Goal: Answer question/provide support

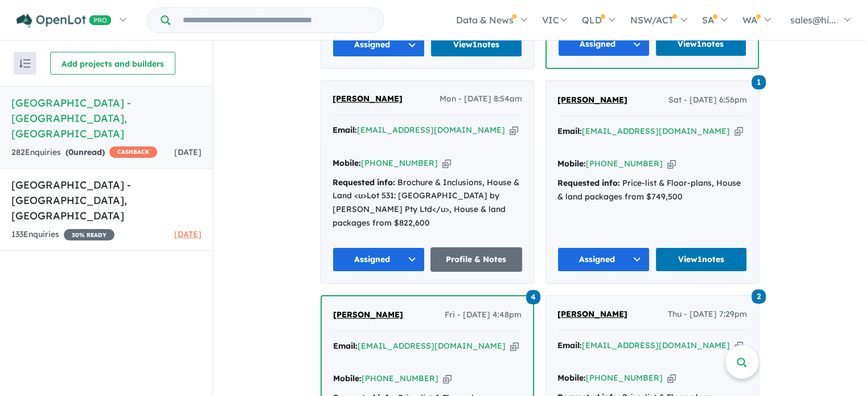
scroll to position [741, 0]
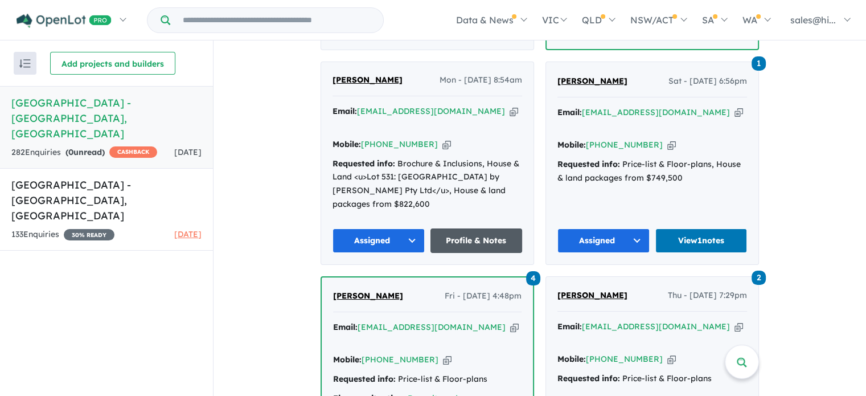
click at [472, 228] on link "Profile & Notes" at bounding box center [477, 240] width 92 height 24
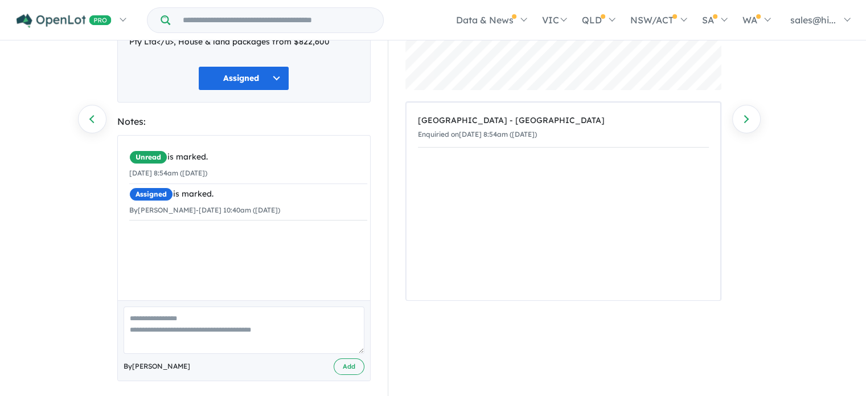
scroll to position [160, 0]
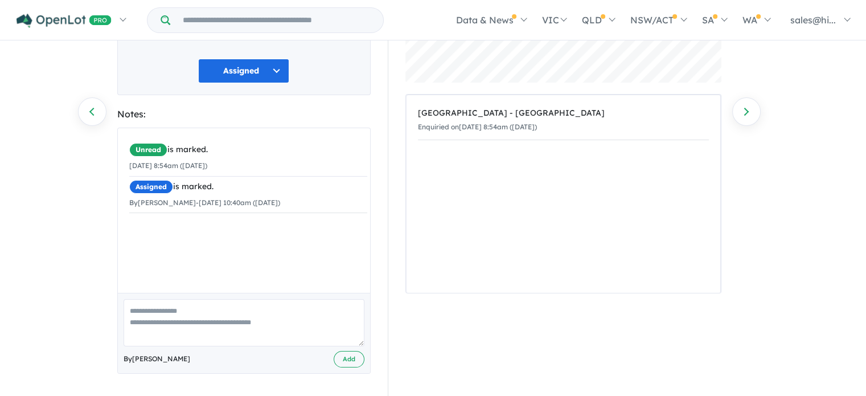
click at [259, 313] on textarea at bounding box center [244, 322] width 241 height 47
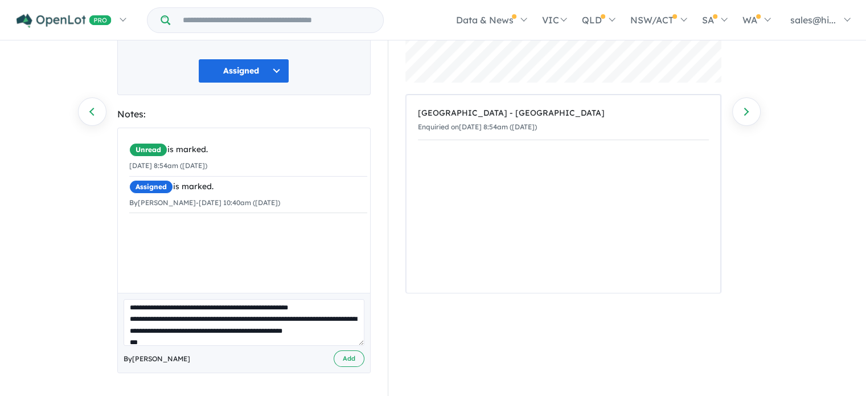
scroll to position [0, 0]
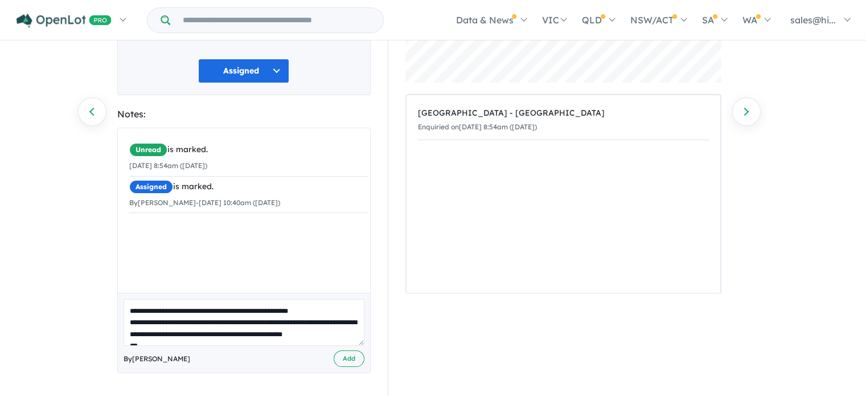
click at [154, 322] on textarea "**********" at bounding box center [244, 322] width 241 height 47
type textarea "**********"
click at [355, 355] on button "Add" at bounding box center [349, 358] width 31 height 17
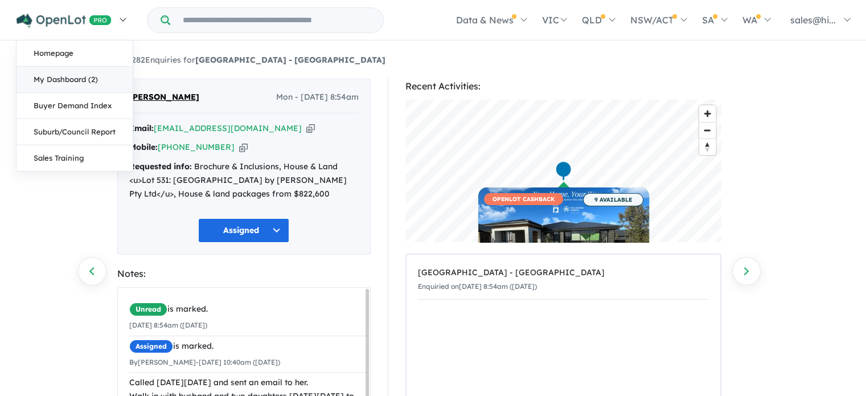
click at [84, 75] on link "My Dashboard (2)" at bounding box center [75, 80] width 116 height 26
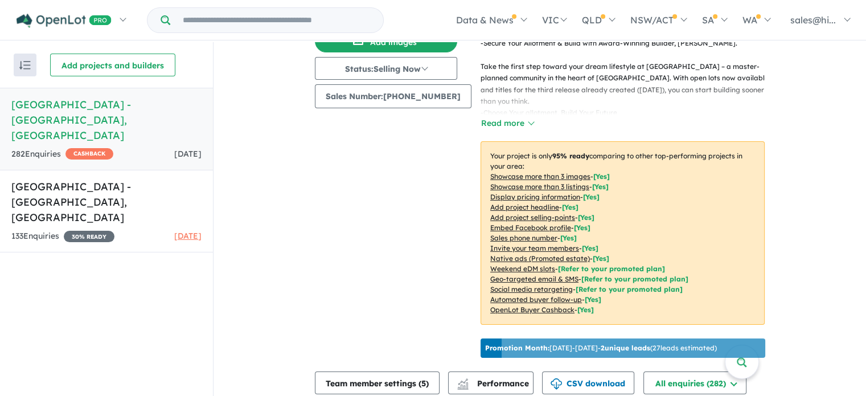
scroll to position [57, 0]
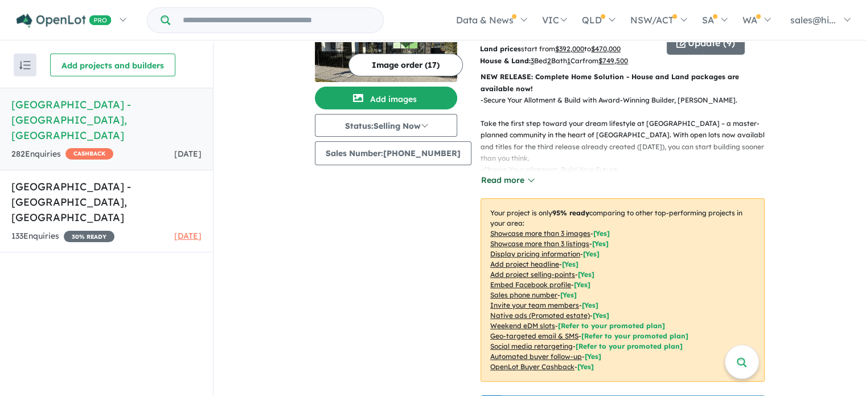
click at [521, 182] on button "Read more" at bounding box center [508, 180] width 54 height 13
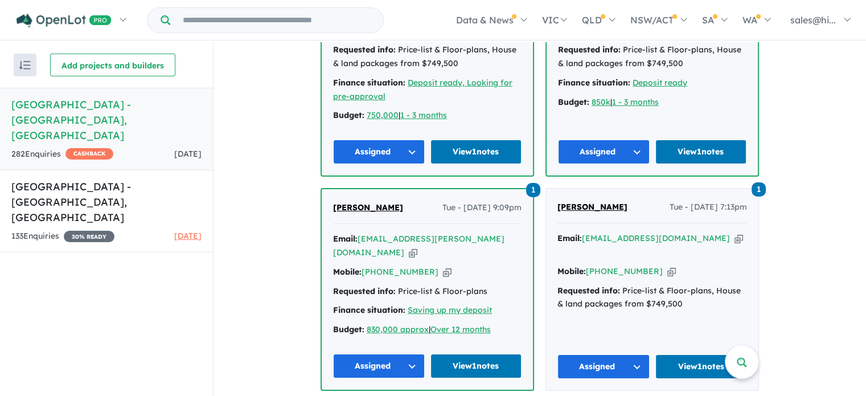
scroll to position [2336, 0]
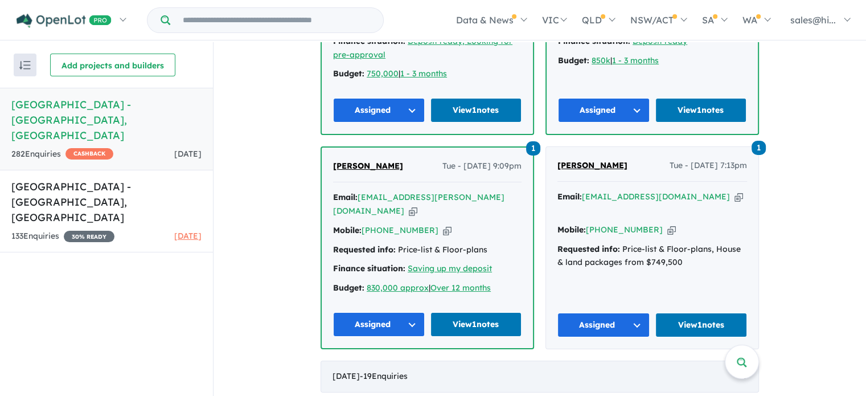
click at [550, 361] on div "August 2025 - 19 Enquir ies ( 0 unread)" at bounding box center [540, 377] width 439 height 32
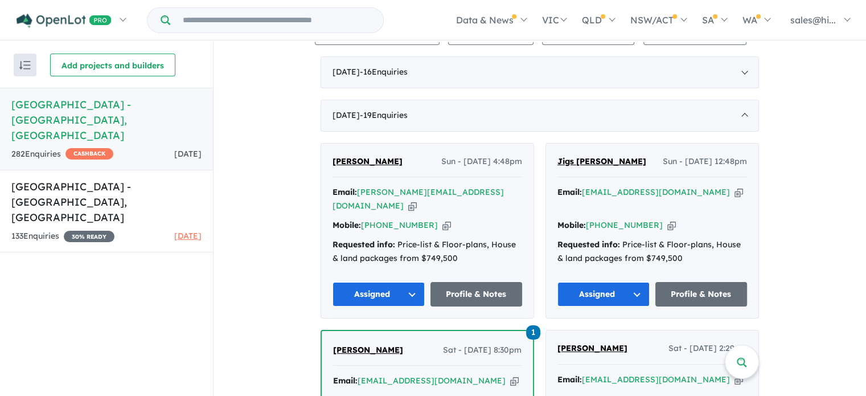
scroll to position [770, 0]
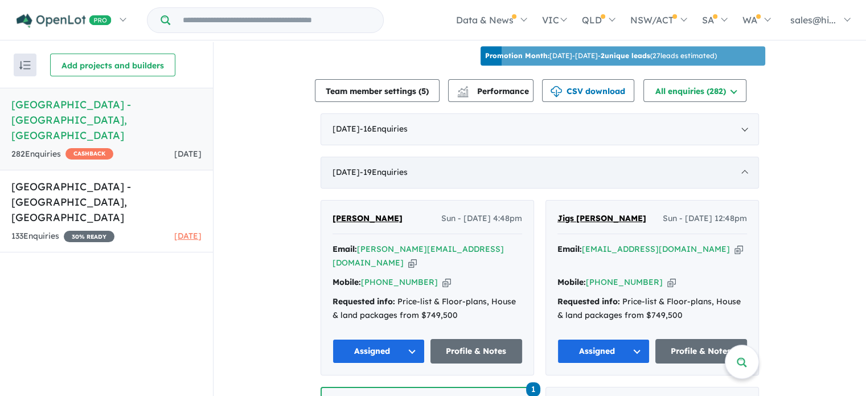
click at [743, 170] on div "August 2025 - 19 Enquir ies ( 0 unread)" at bounding box center [540, 173] width 439 height 32
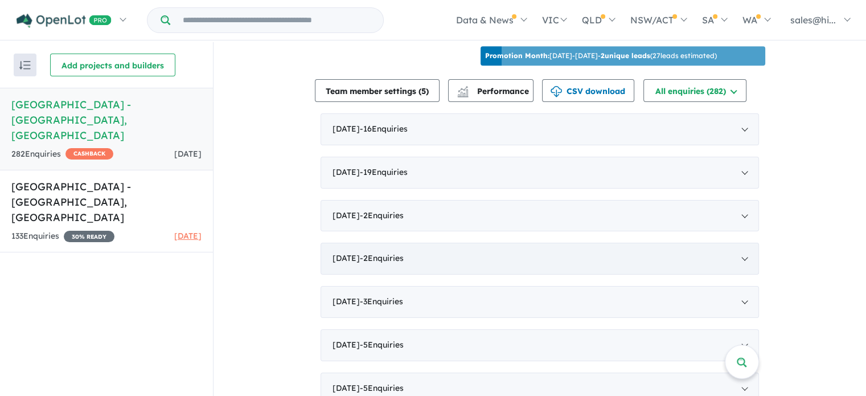
scroll to position [713, 0]
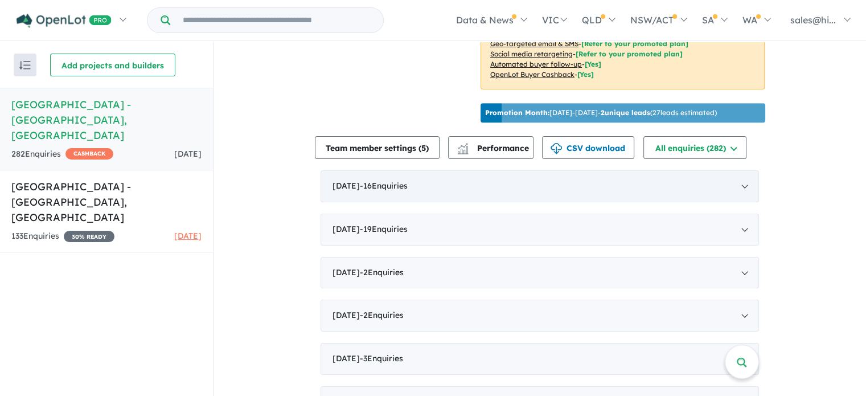
click at [563, 188] on div "September 2025 - 16 Enquir ies ( 0 unread)" at bounding box center [540, 186] width 439 height 32
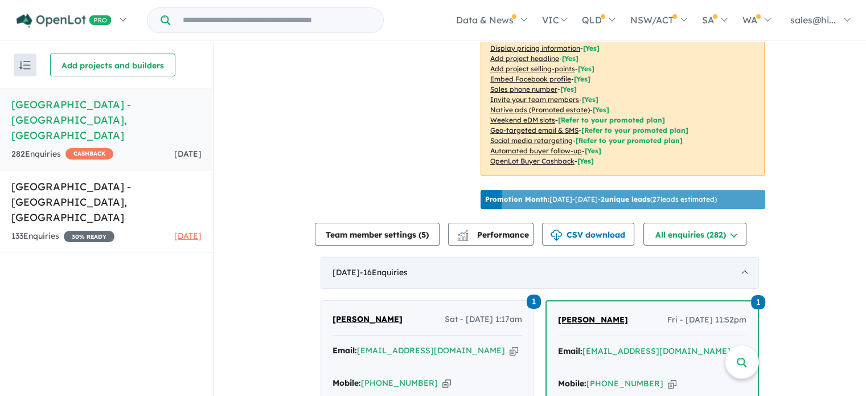
scroll to position [684, 0]
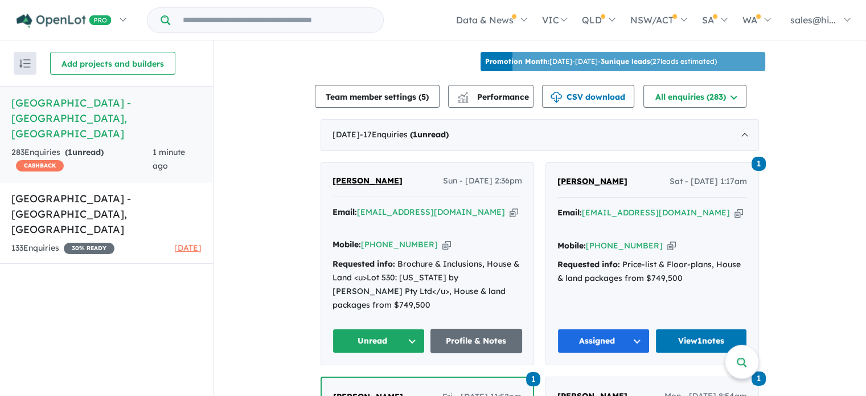
scroll to position [456, 0]
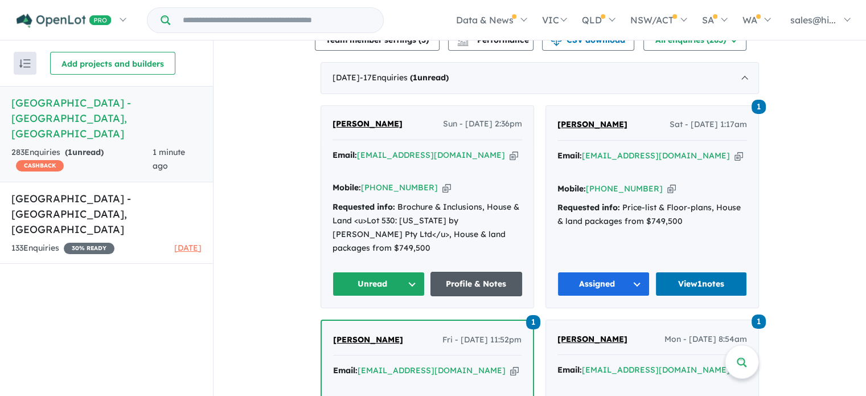
click at [474, 272] on link "Profile & Notes" at bounding box center [477, 284] width 92 height 24
drag, startPoint x: 381, startPoint y: 133, endPoint x: 330, endPoint y: 132, distance: 50.7
click at [333, 132] on div "Parth Darji Sun - 21/09/2025, 2:36pm" at bounding box center [428, 128] width 190 height 23
copy span "Parth Darji"
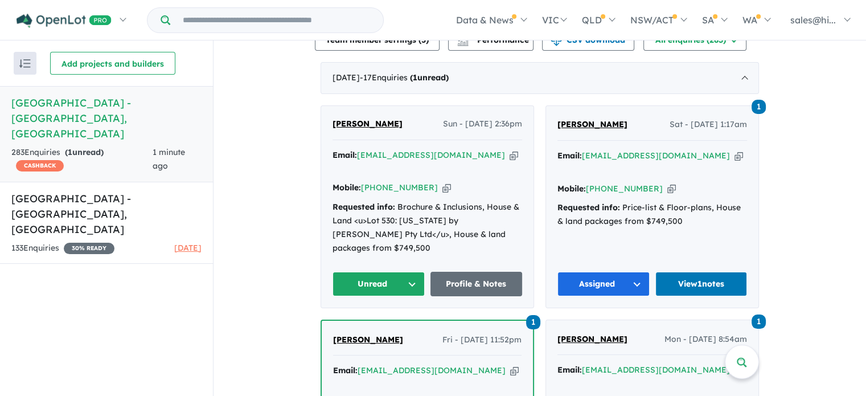
scroll to position [513, 0]
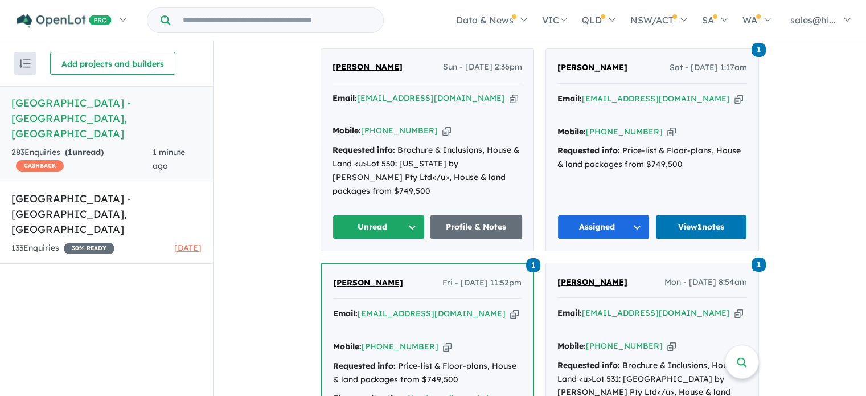
click at [411, 215] on button "Unread" at bounding box center [379, 227] width 92 height 24
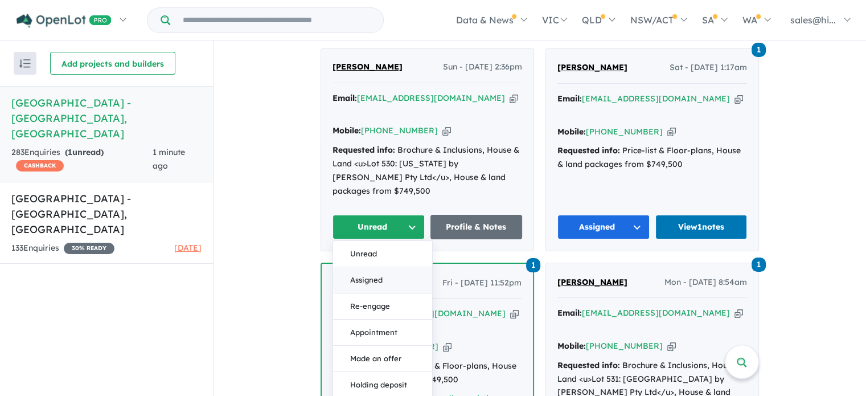
click at [387, 267] on button "Assigned" at bounding box center [382, 280] width 99 height 26
